Goal: Transaction & Acquisition: Book appointment/travel/reservation

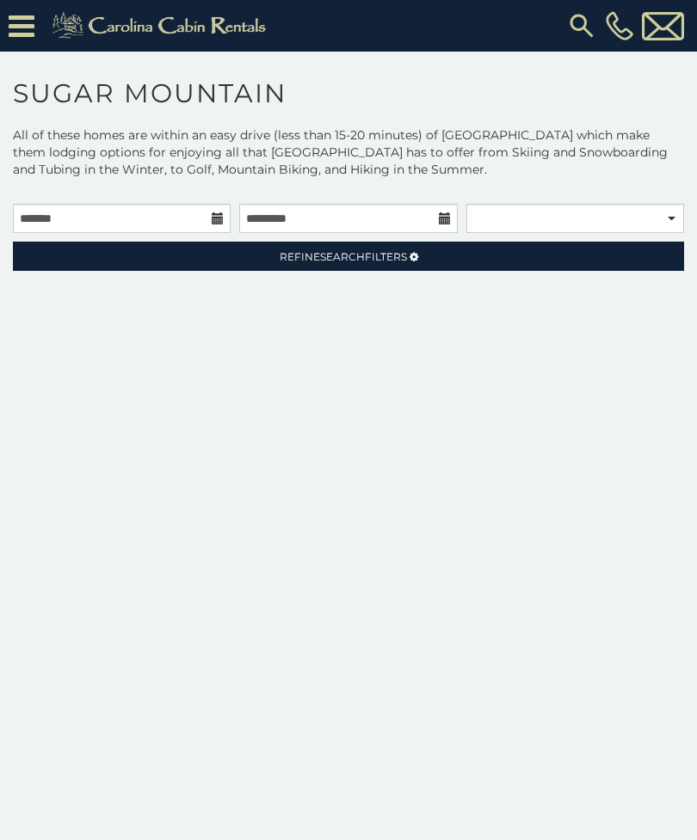
click at [482, 259] on link "Refine Search Filters" at bounding box center [348, 256] width 671 height 29
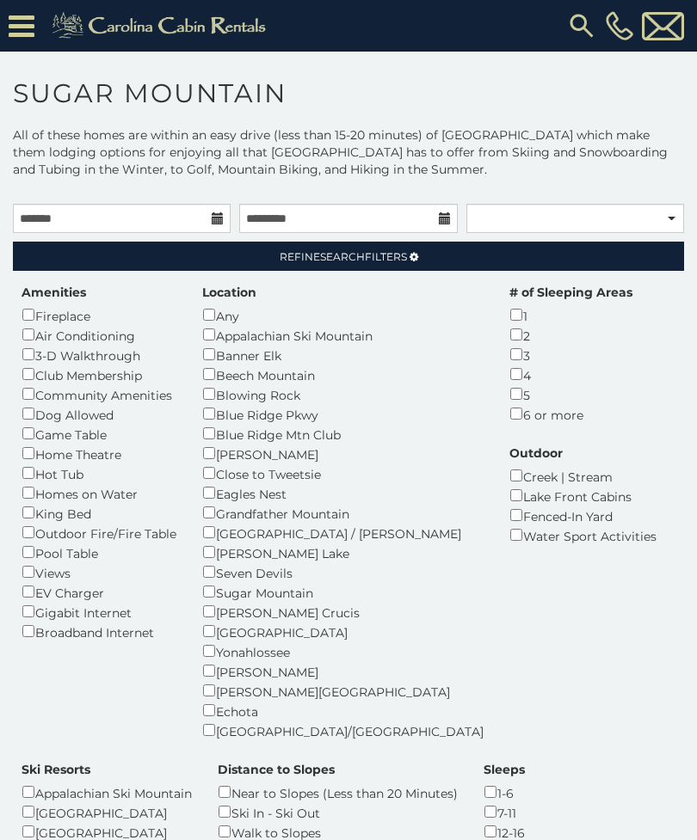
click at [49, 543] on div "Pool Table" at bounding box center [99, 553] width 155 height 20
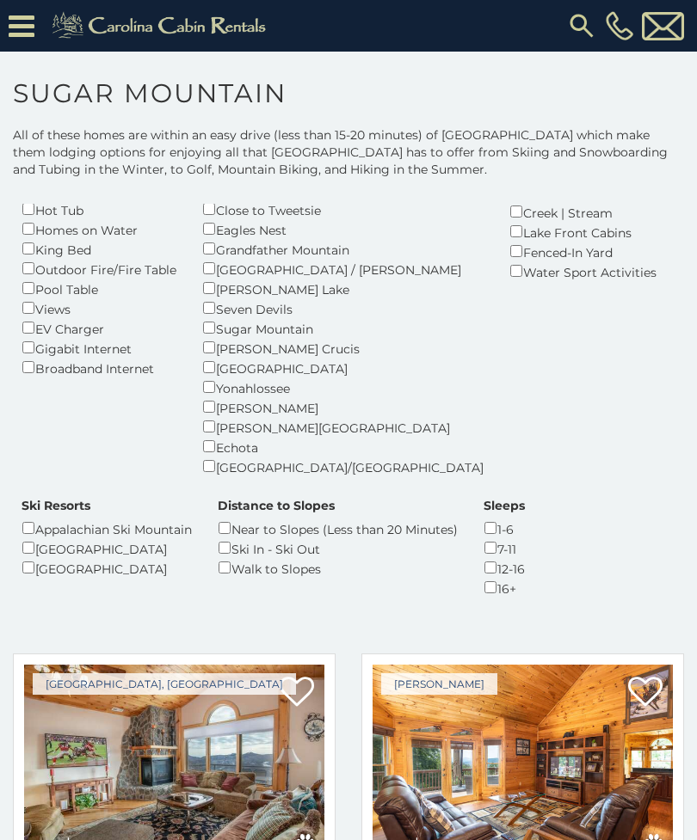
scroll to position [266, 0]
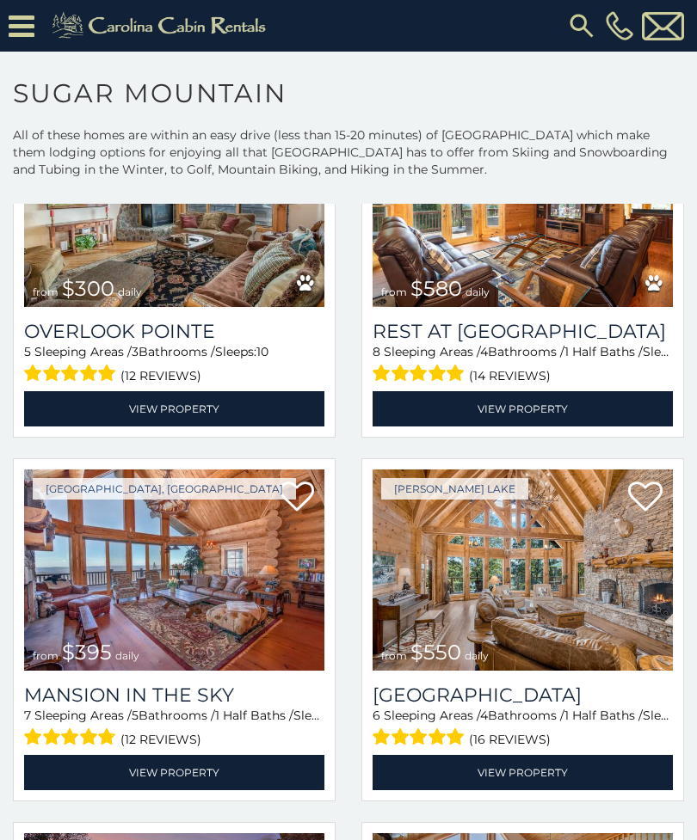
scroll to position [825, 0]
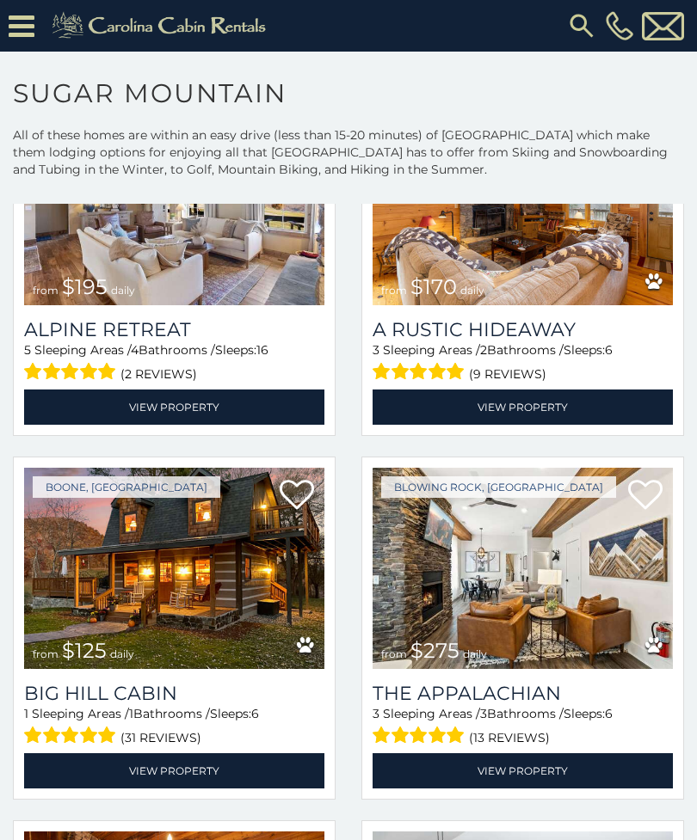
click at [87, 390] on link "View Property" at bounding box center [174, 407] width 300 height 35
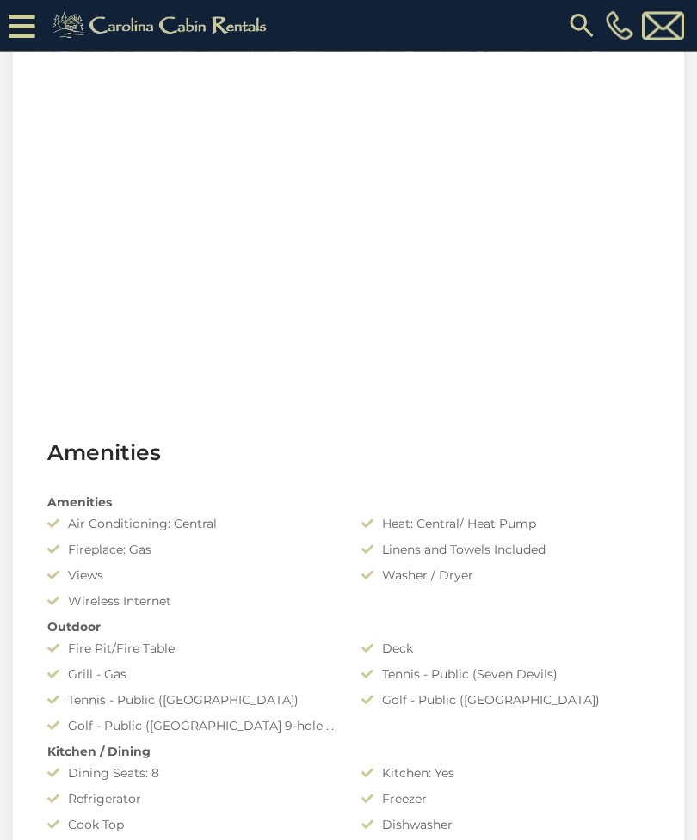
scroll to position [886, 0]
click at [448, 710] on div "Amenities Air Conditioning: Central Heat: Central/ Heat Pump Fireplace: Gas Lin…" at bounding box center [348, 785] width 628 height 602
click at [462, 687] on div "Amenities Air Conditioning: Central Heat: Central/ Heat Pump Fireplace: Gas Lin…" at bounding box center [348, 785] width 628 height 602
click at [408, 630] on div "Outdoor" at bounding box center [348, 626] width 628 height 17
click at [420, 674] on div "Tennis - Public (Seven Devils)" at bounding box center [505, 673] width 314 height 17
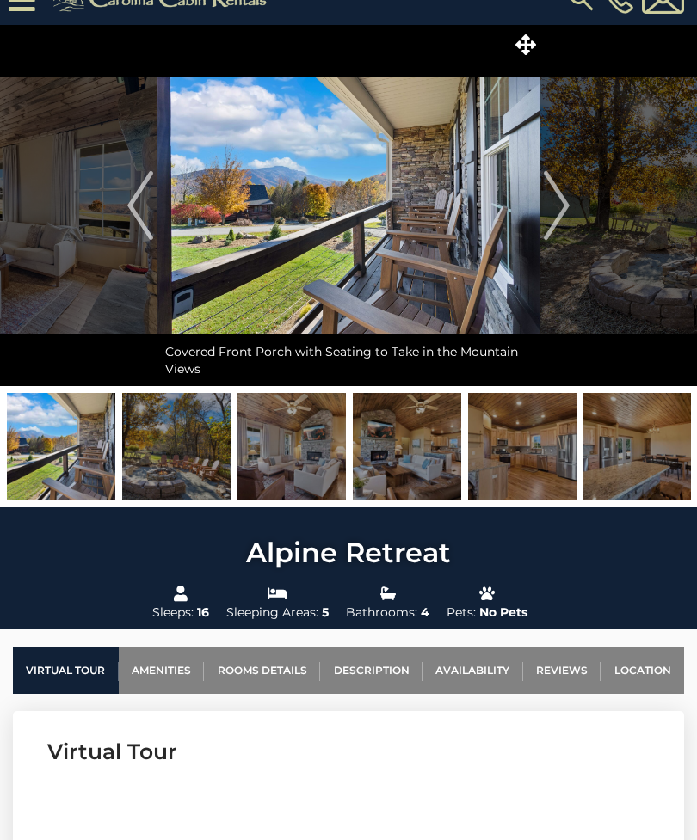
click at [291, 660] on link "Rooms Details" at bounding box center [262, 670] width 116 height 47
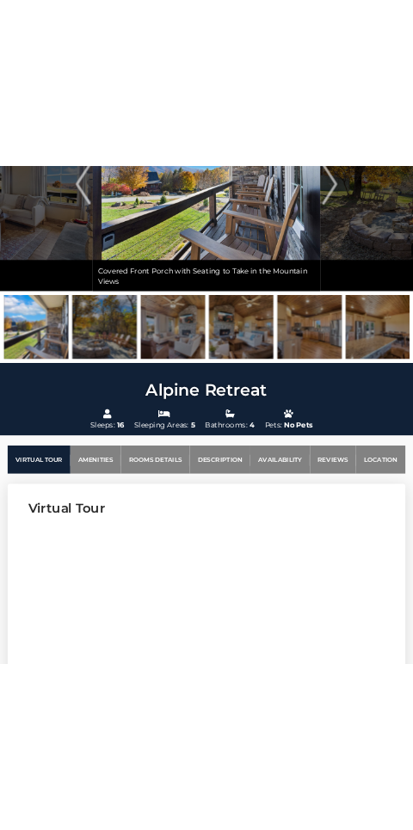
scroll to position [0, 0]
